Goal: Navigation & Orientation: Find specific page/section

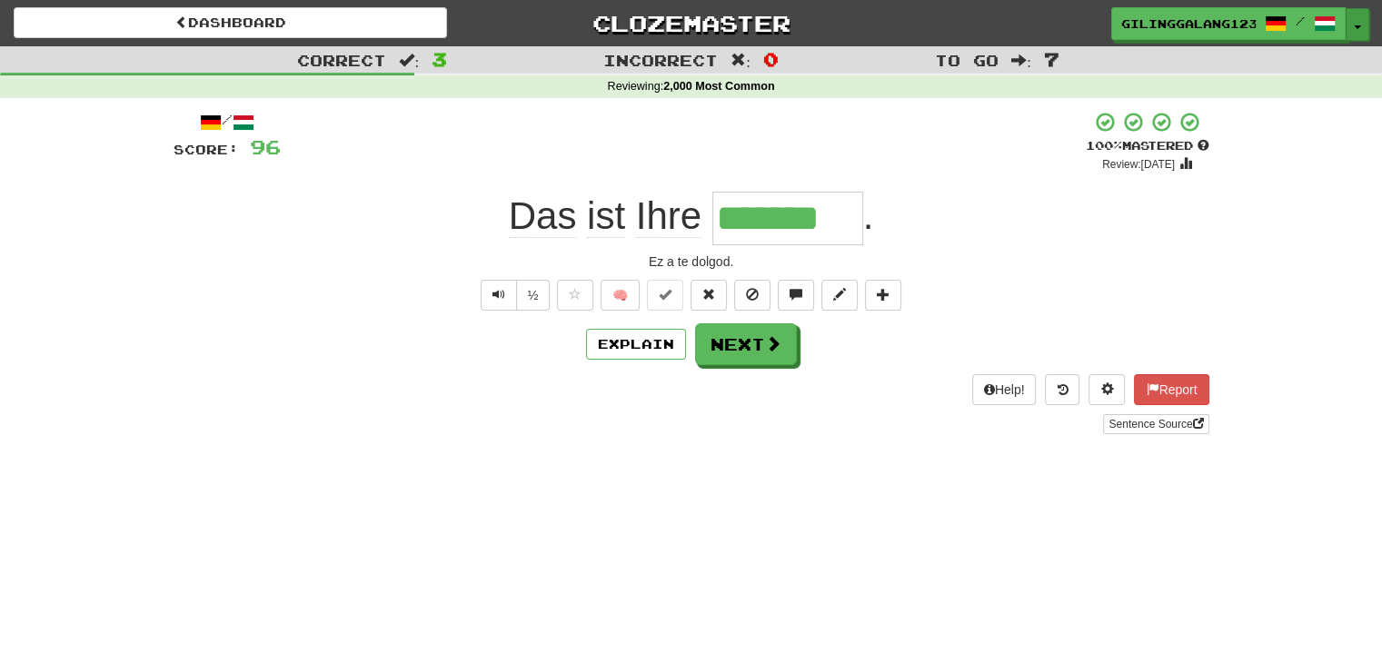
click at [1364, 21] on button "Toggle Dropdown" at bounding box center [1358, 24] width 24 height 33
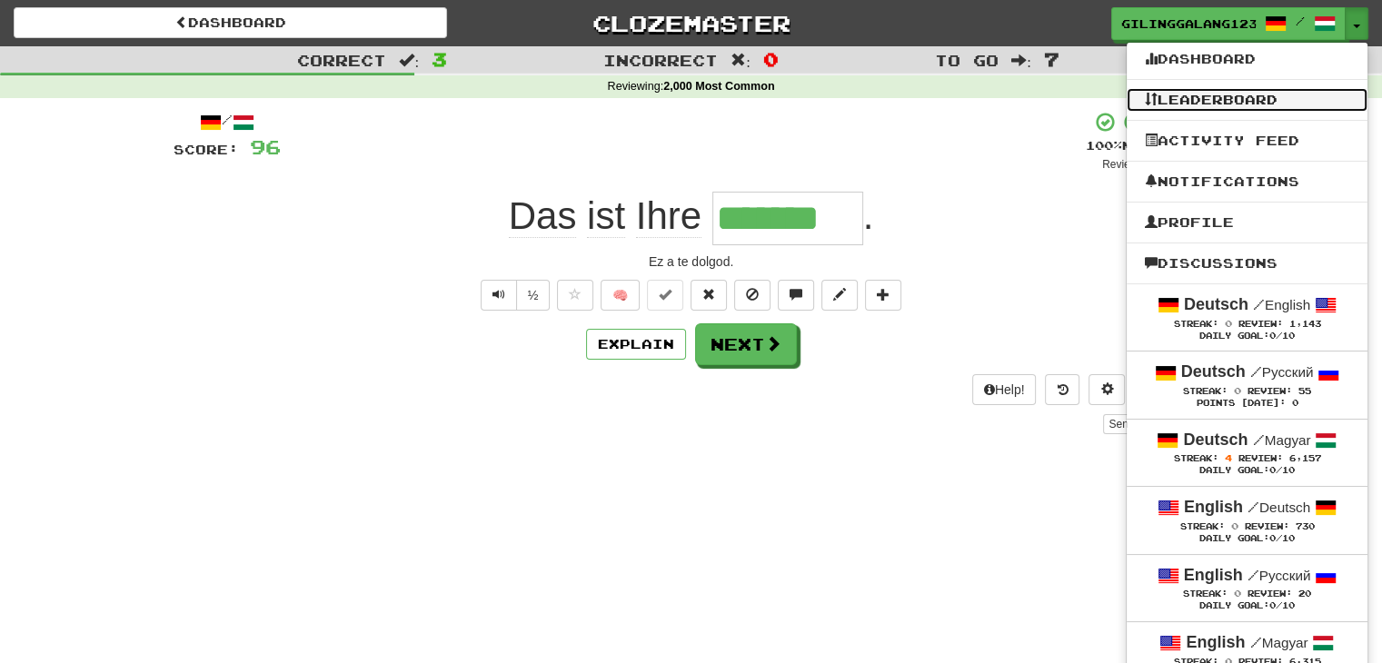
click at [1308, 100] on link "Leaderboard" at bounding box center [1247, 100] width 241 height 24
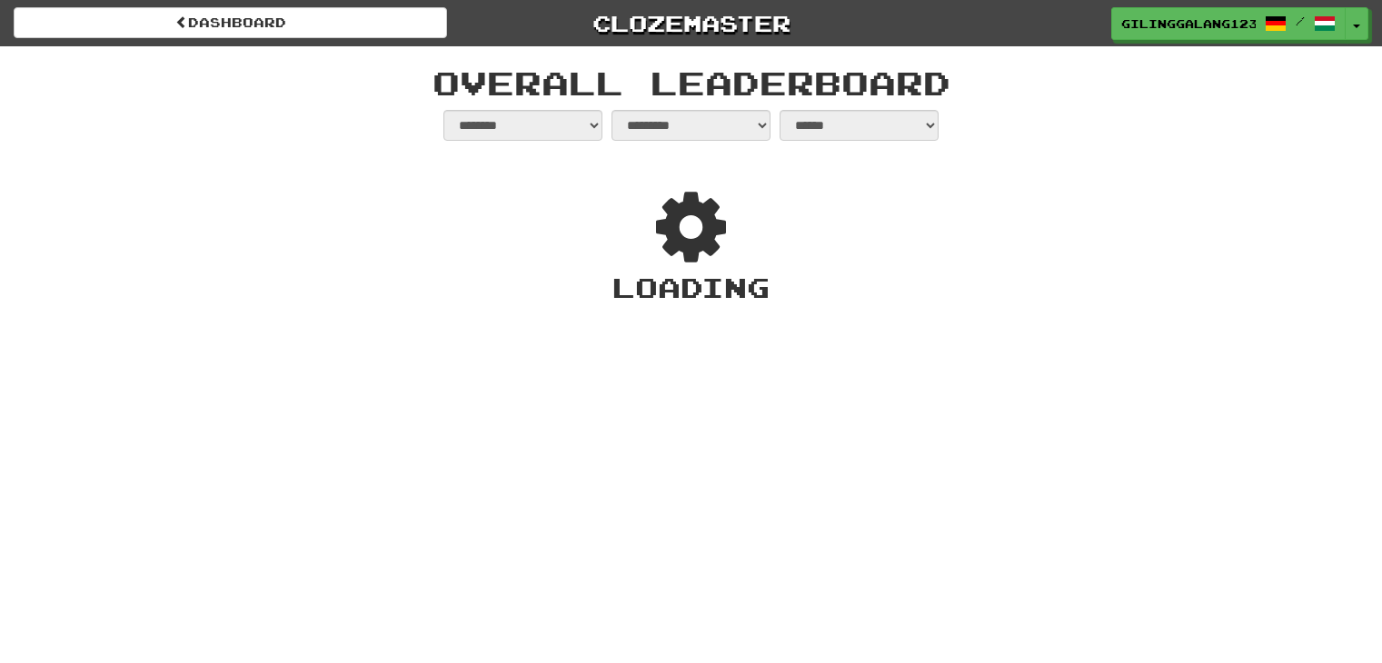
select select "**********"
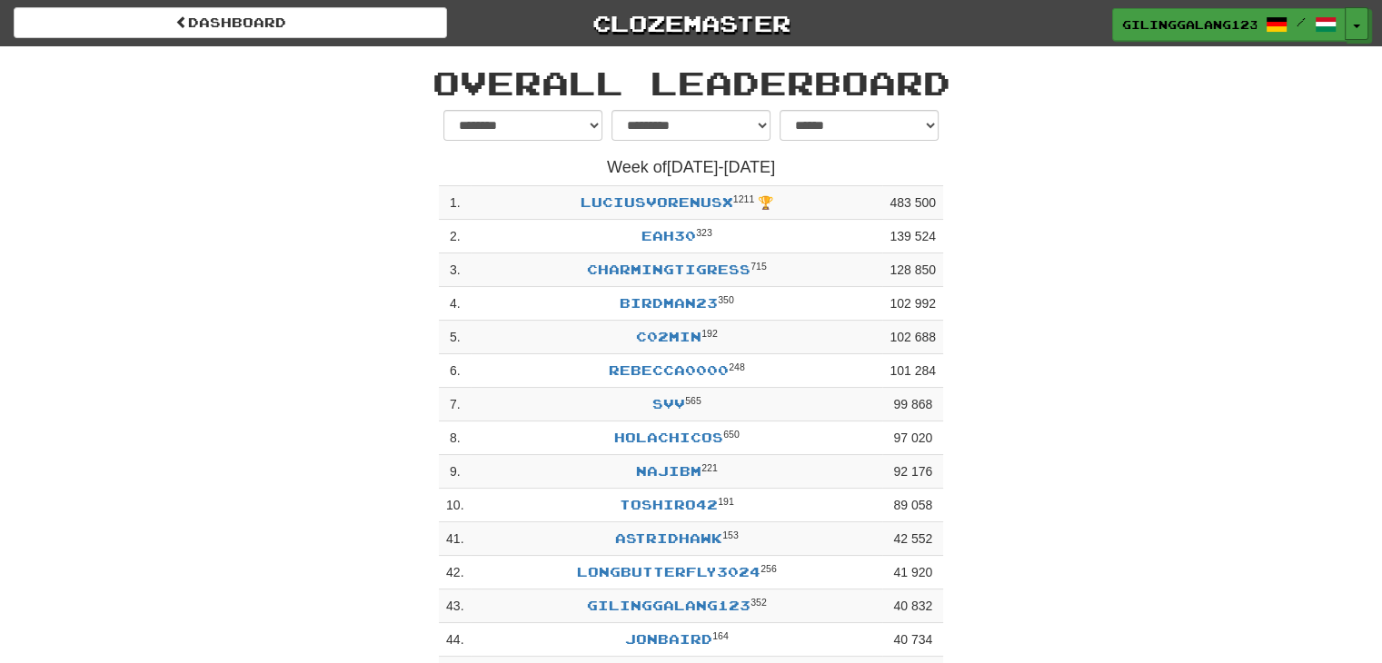
drag, startPoint x: 1355, startPoint y: 21, endPoint x: 1331, endPoint y: 37, distance: 28.7
click at [1355, 21] on button "Toggle Dropdown" at bounding box center [1357, 23] width 24 height 33
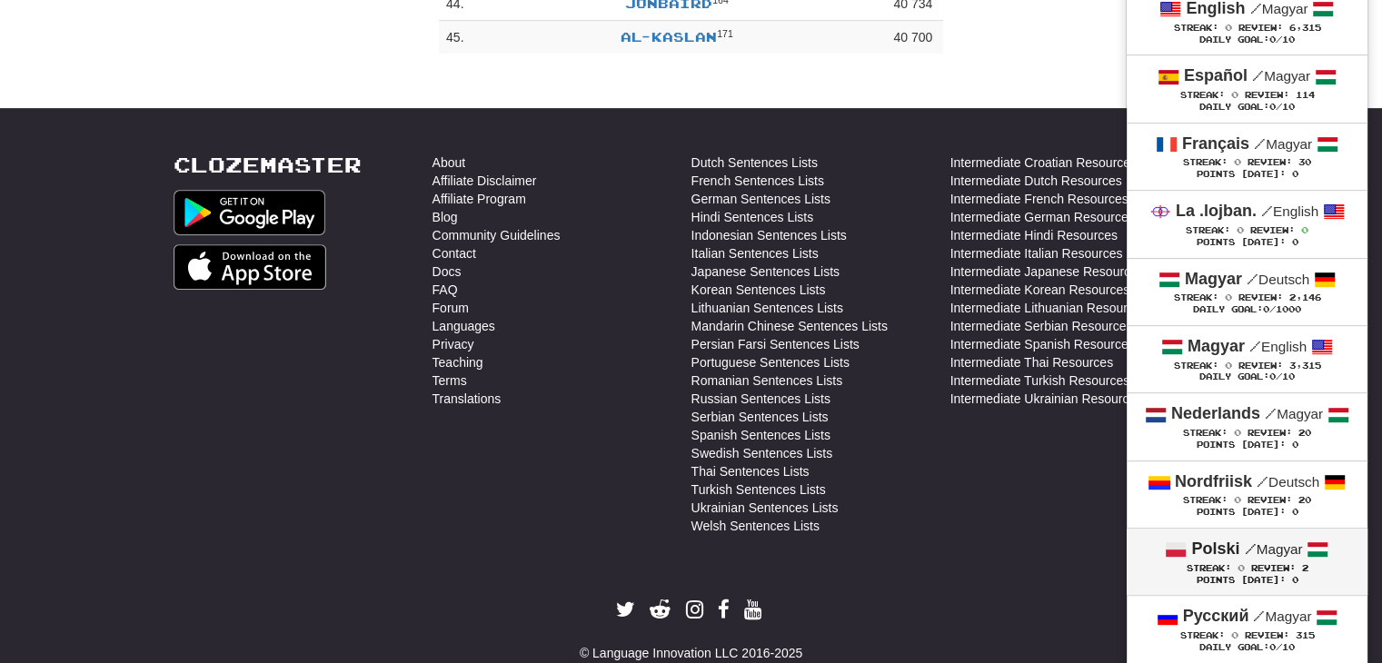
scroll to position [879, 0]
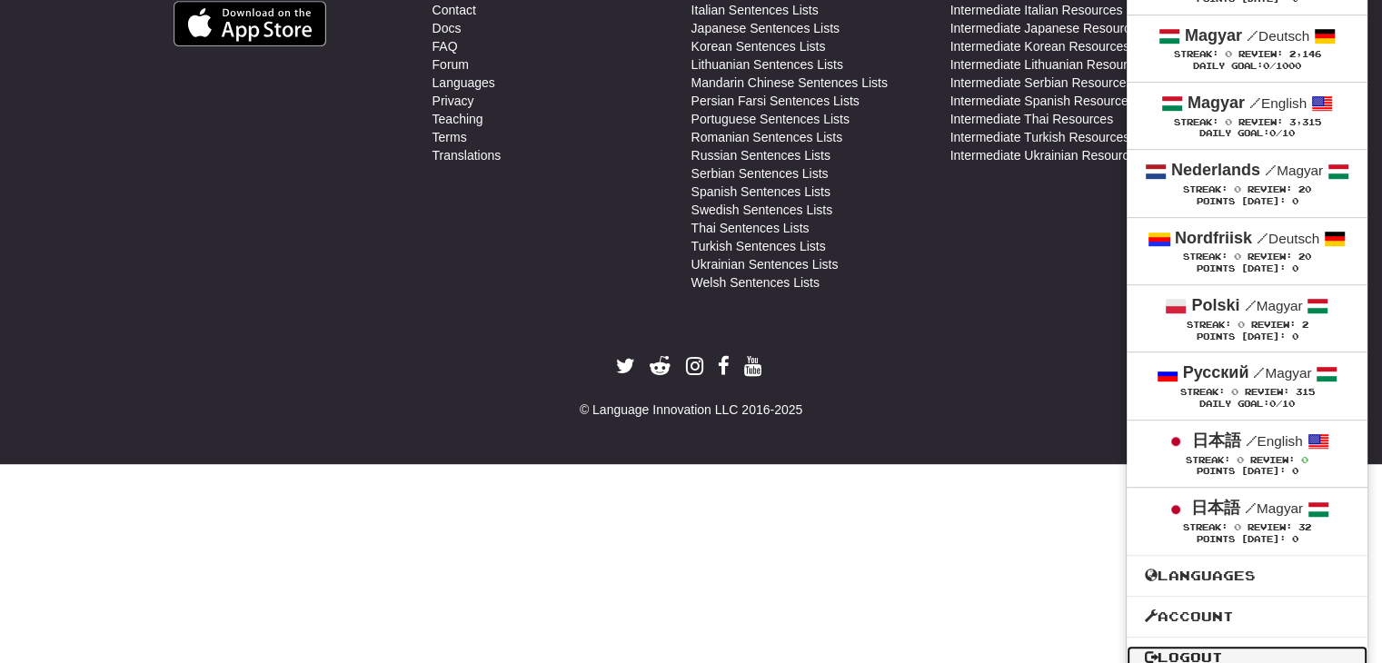
click at [1202, 646] on link "Logout" at bounding box center [1247, 658] width 241 height 24
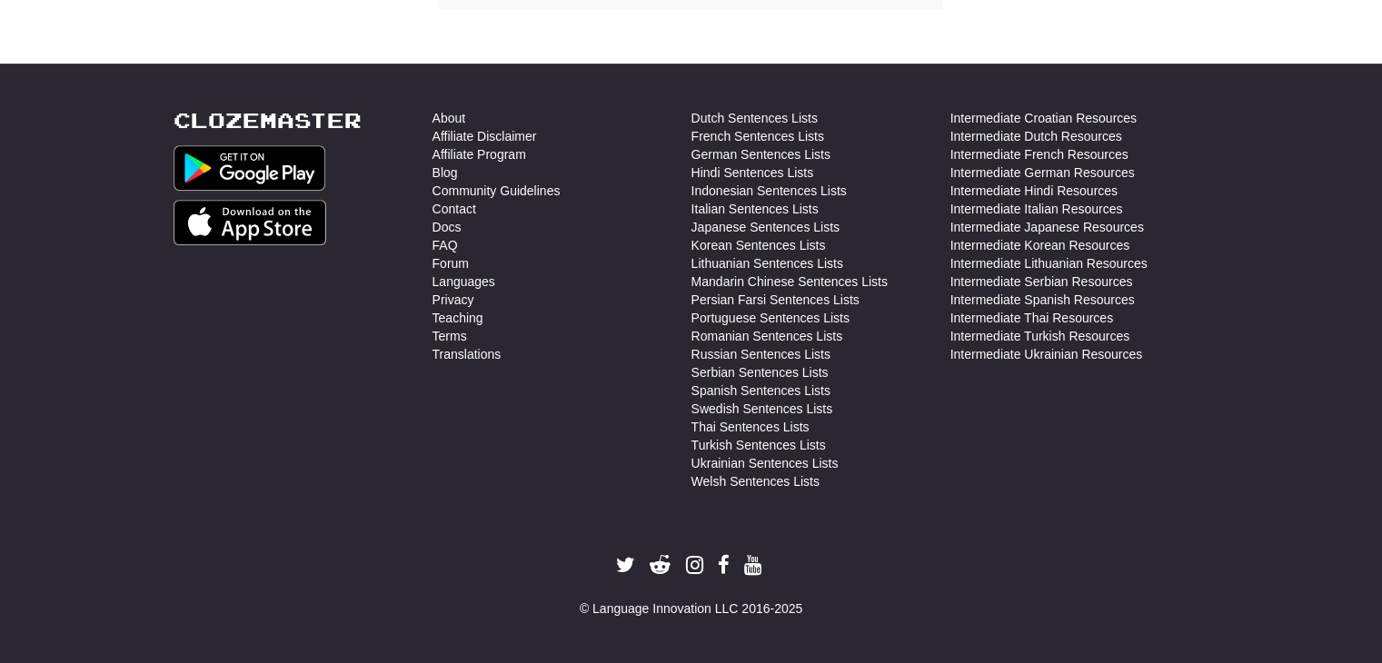
scroll to position [690, 0]
